Goal: Use online tool/utility: Utilize a website feature to perform a specific function

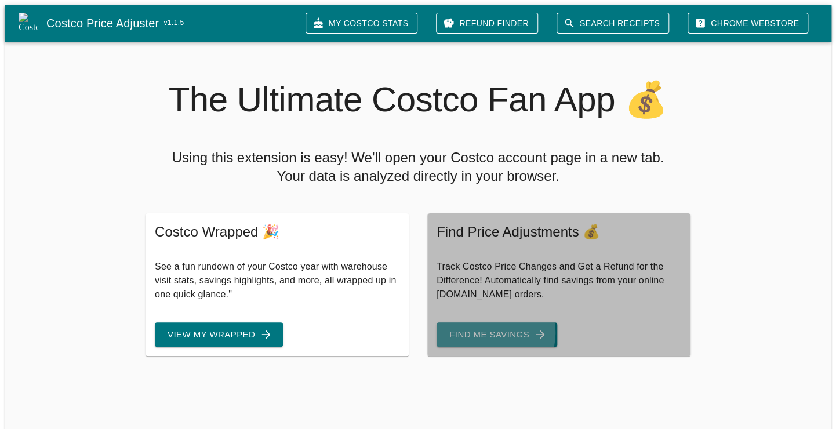
click at [490, 326] on button "Find Me Savings" at bounding box center [496, 334] width 121 height 24
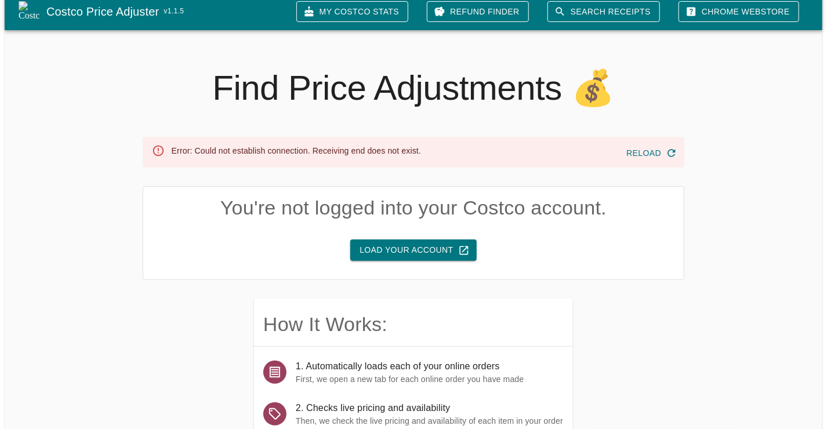
scroll to position [2, 0]
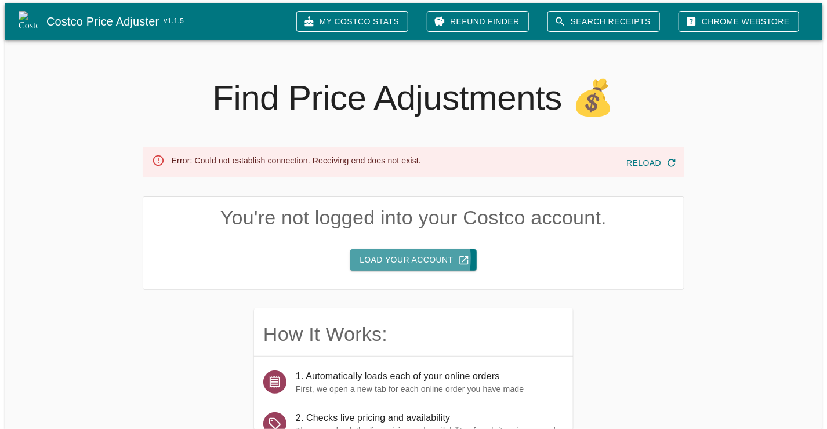
click at [402, 252] on button "Load Your Account" at bounding box center [413, 259] width 126 height 21
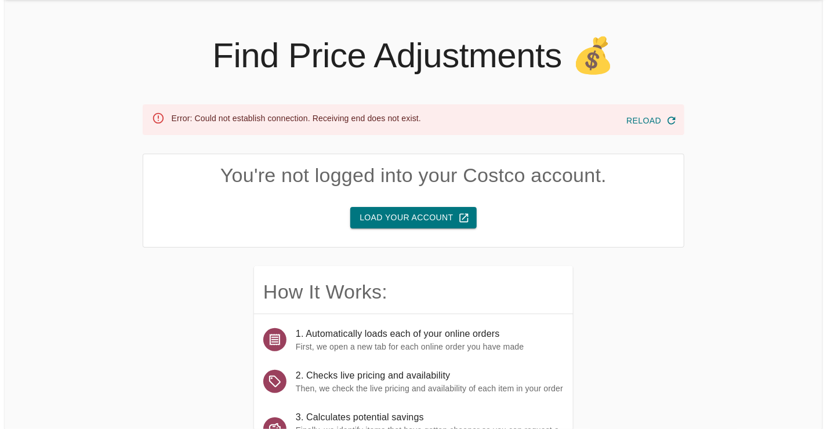
scroll to position [176, 0]
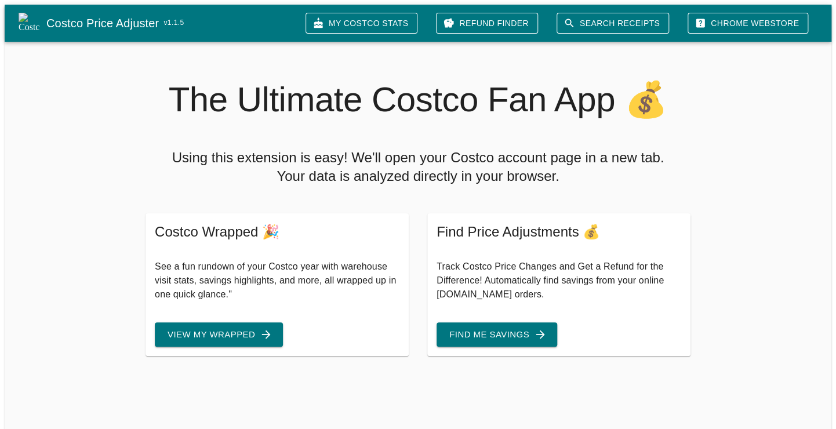
click at [464, 323] on button "Find Me Savings" at bounding box center [496, 334] width 121 height 24
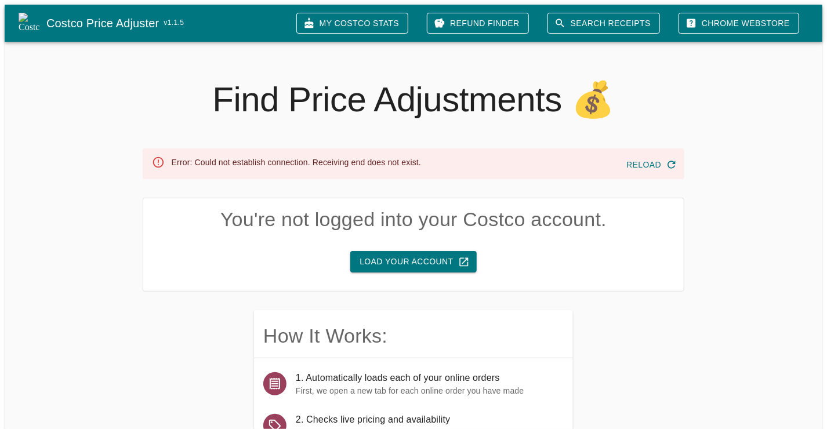
click at [643, 165] on button "Reload" at bounding box center [650, 164] width 58 height 21
